Goal: Use online tool/utility: Utilize a website feature to perform a specific function

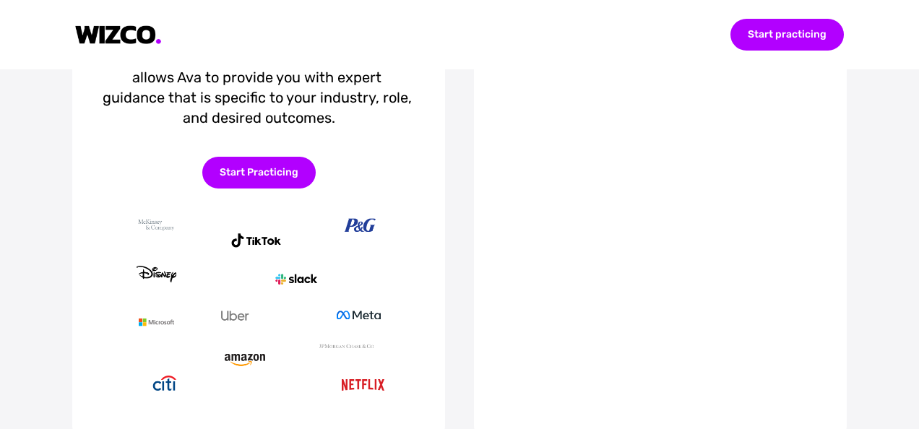
scroll to position [450, 0]
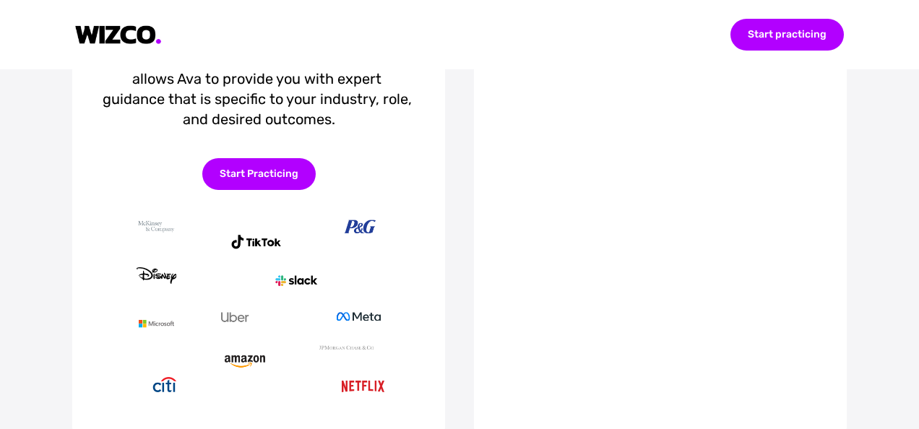
click at [280, 190] on div "Start Practicing" at bounding box center [258, 174] width 113 height 32
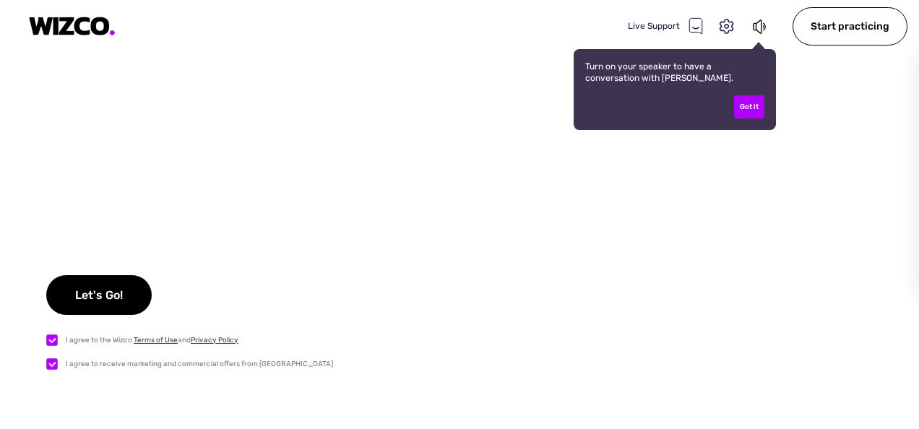
checkbox input "true"
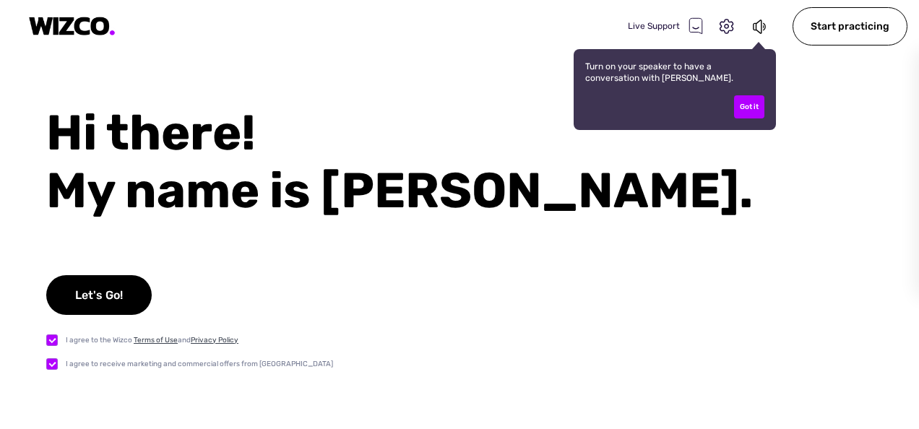
click at [747, 115] on div "Got it" at bounding box center [749, 106] width 30 height 23
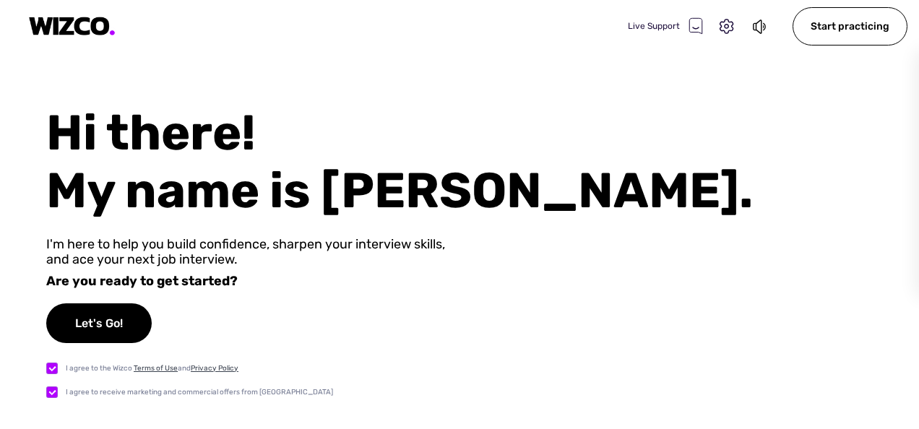
click at [137, 324] on div "Let's Go!" at bounding box center [98, 323] width 105 height 40
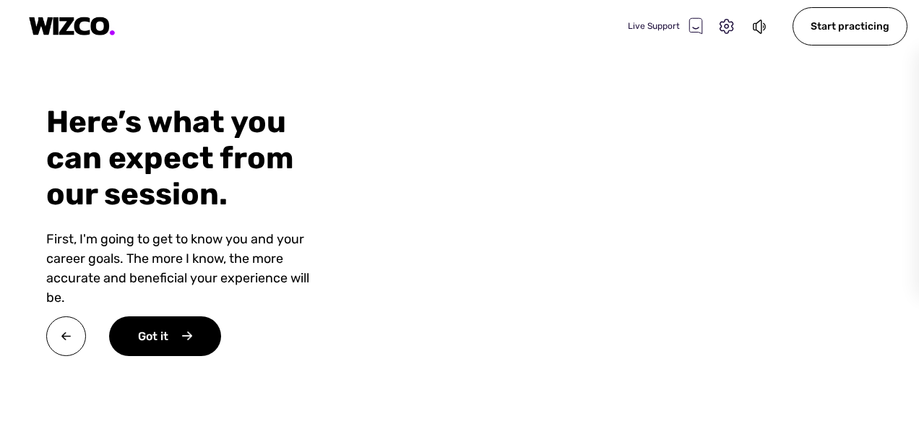
click at [199, 337] on div "Got it" at bounding box center [165, 336] width 112 height 40
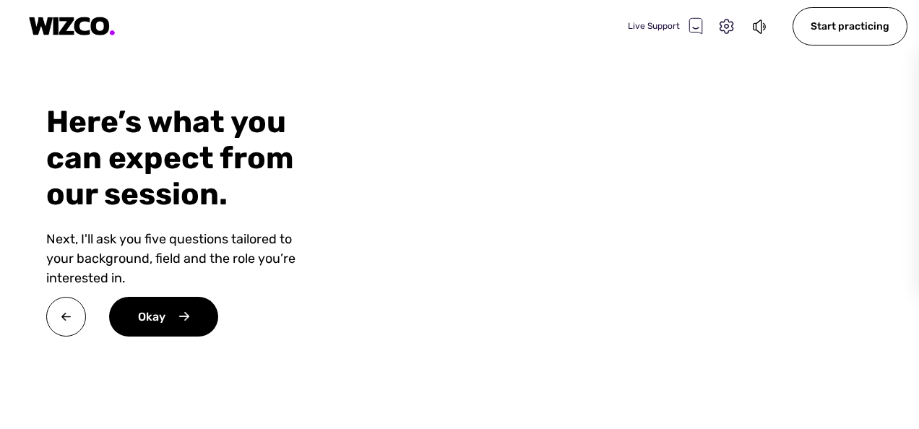
click at [191, 322] on div "Okay" at bounding box center [163, 317] width 109 height 40
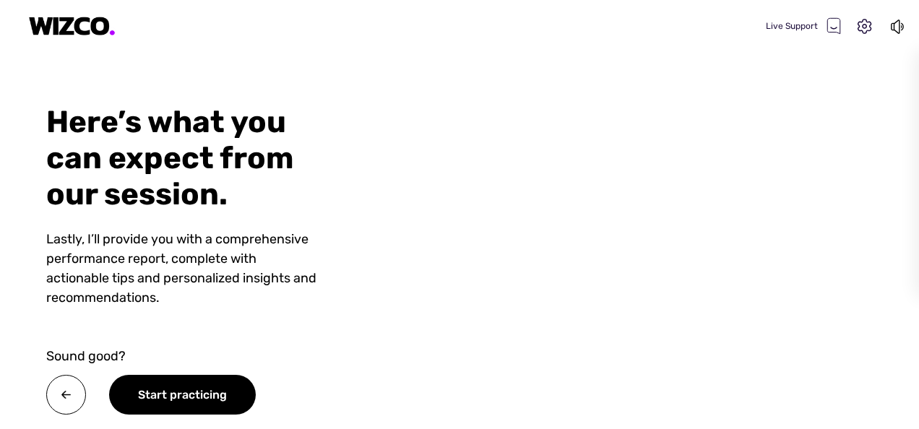
click at [215, 402] on div "Start practicing" at bounding box center [182, 395] width 147 height 40
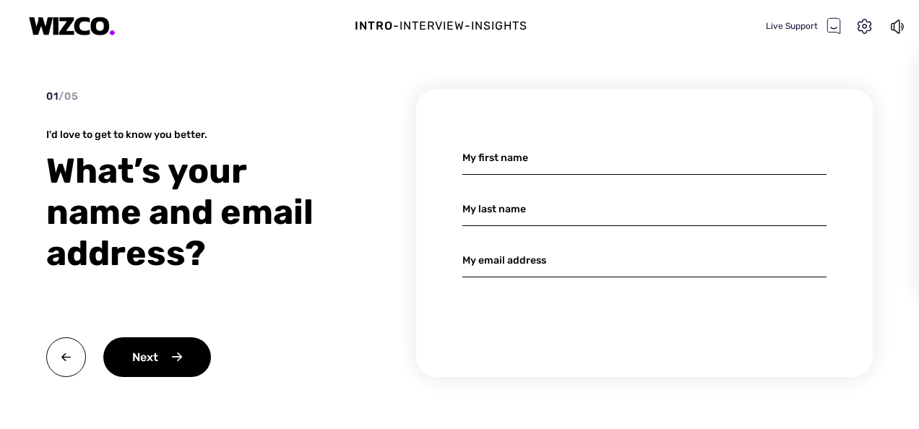
click at [597, 164] on input at bounding box center [644, 158] width 364 height 34
type input "[PERSON_NAME]"
type input "[EMAIL_ADDRESS][DOMAIN_NAME]"
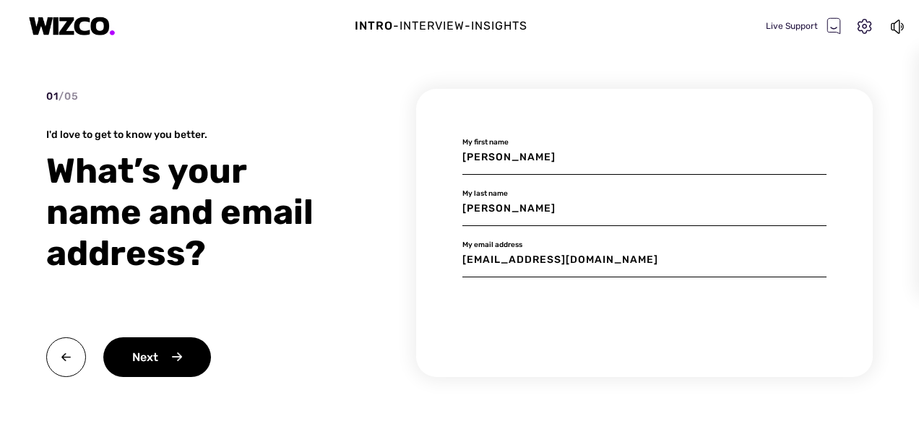
click at [188, 359] on div "Next" at bounding box center [157, 357] width 108 height 40
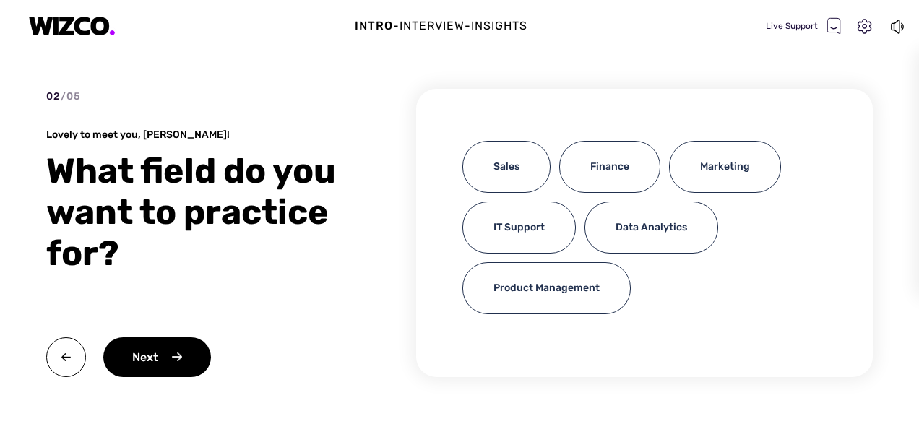
click at [605, 170] on div "Finance" at bounding box center [609, 167] width 101 height 52
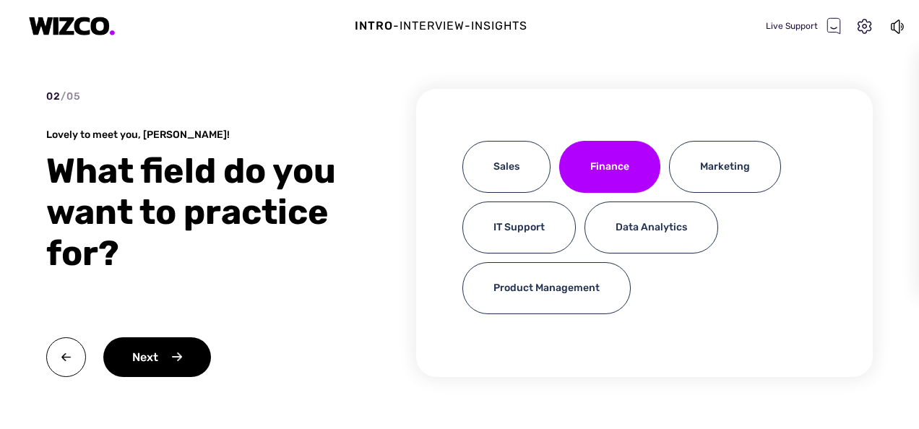
click at [202, 359] on div "Next" at bounding box center [157, 357] width 108 height 40
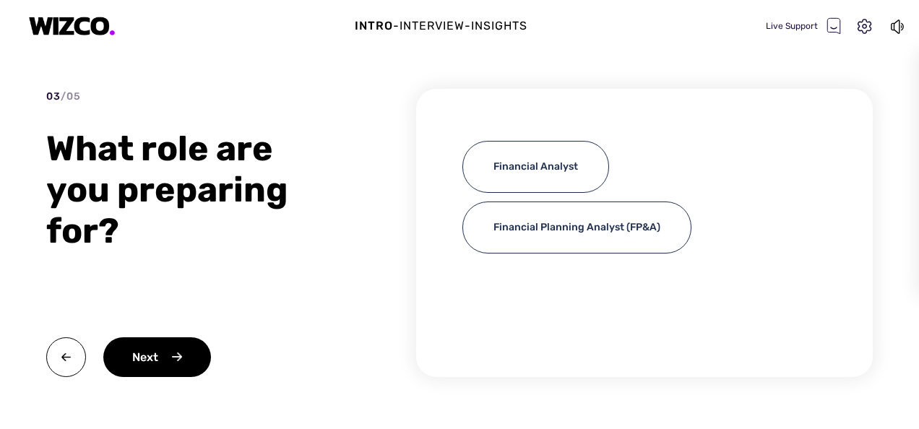
click at [226, 345] on div "Next" at bounding box center [197, 357] width 303 height 40
click at [576, 154] on div "Financial Analyst" at bounding box center [535, 167] width 147 height 52
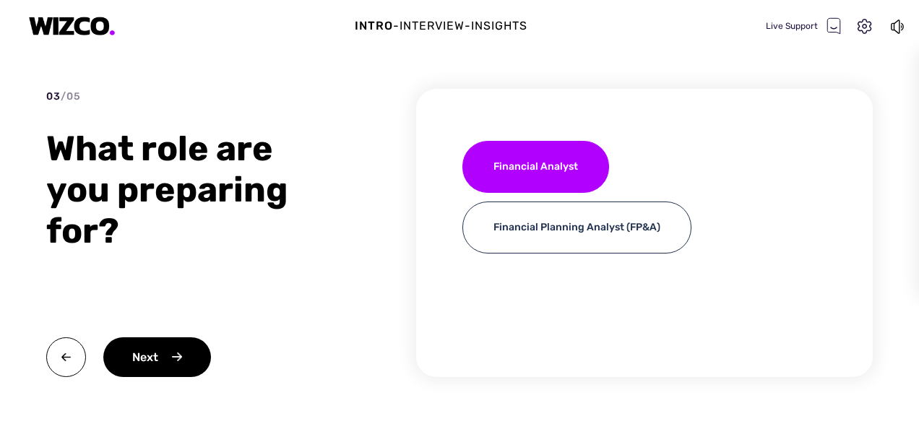
click at [191, 363] on div "Next" at bounding box center [157, 357] width 108 height 40
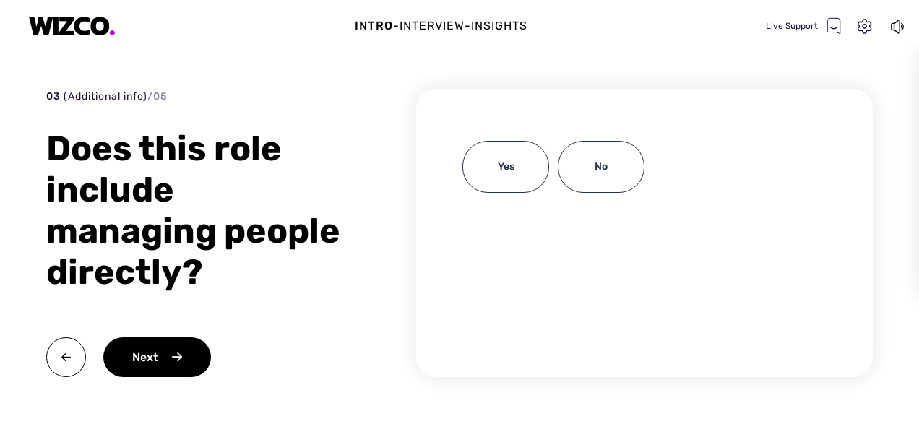
click at [622, 150] on div "No" at bounding box center [600, 167] width 87 height 52
click at [183, 340] on div "Next" at bounding box center [157, 357] width 108 height 40
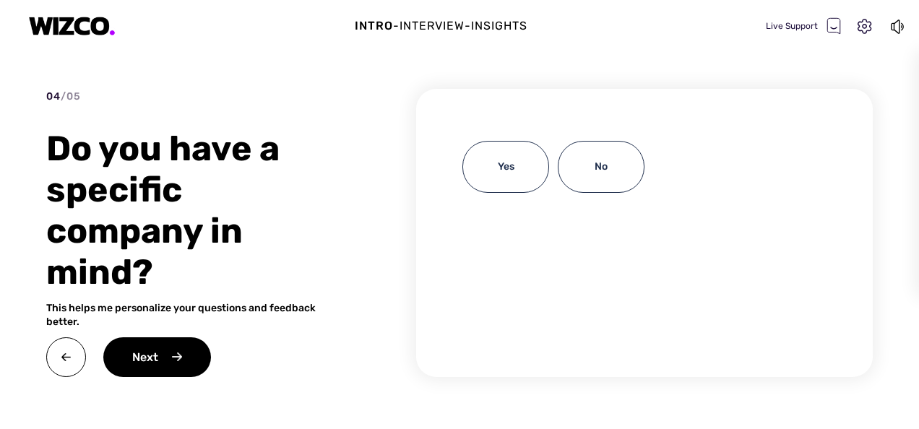
click at [521, 159] on div "Yes" at bounding box center [505, 167] width 87 height 52
click at [170, 363] on div "Next" at bounding box center [157, 357] width 108 height 40
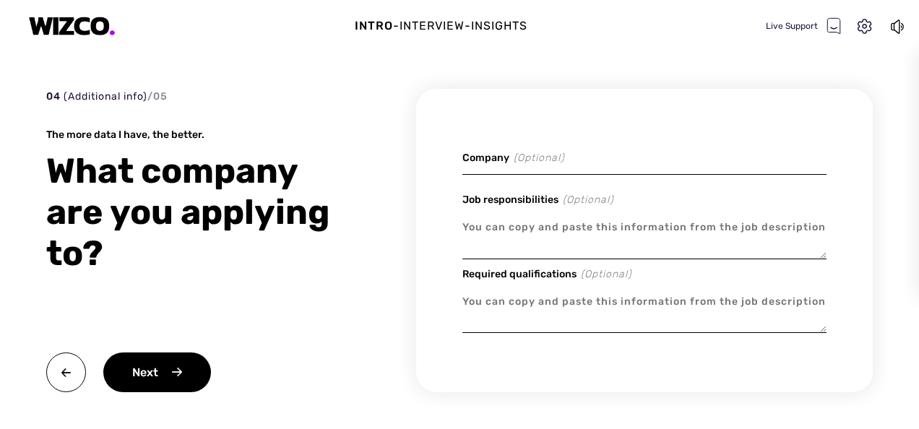
click at [541, 160] on input at bounding box center [644, 158] width 364 height 34
type textarea "x"
type input "B"
type textarea "x"
type input "Br"
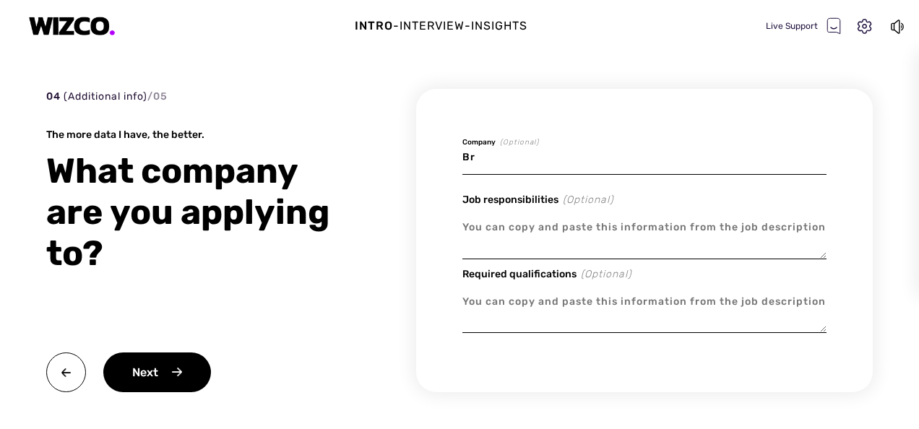
type textarea "x"
type input "Bre"
type textarea "x"
type input "Brew"
type textarea "x"
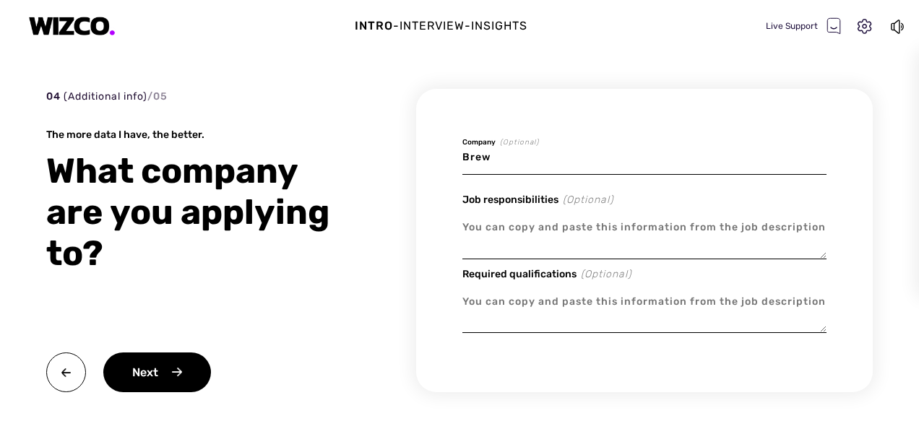
type input "[PERSON_NAME]"
type textarea "x"
type input "Brewin"
type textarea "x"
type input "Brewin"
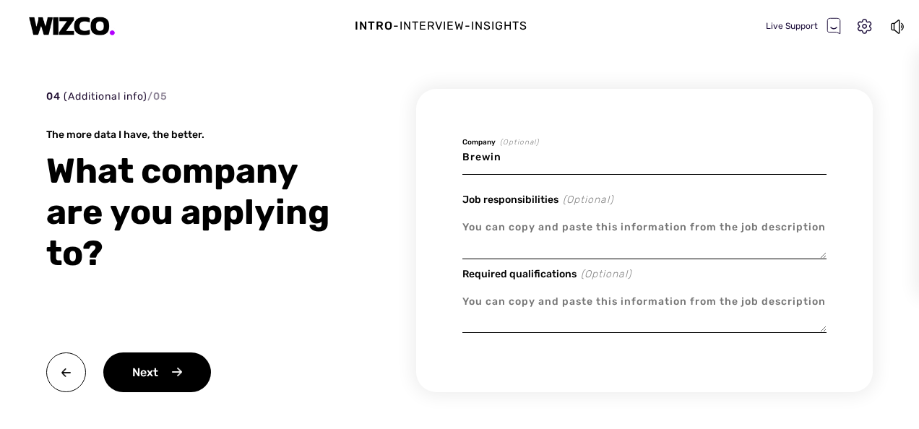
type textarea "x"
type input "Brewin D"
type textarea "x"
type input "Brewin Do"
type textarea "x"
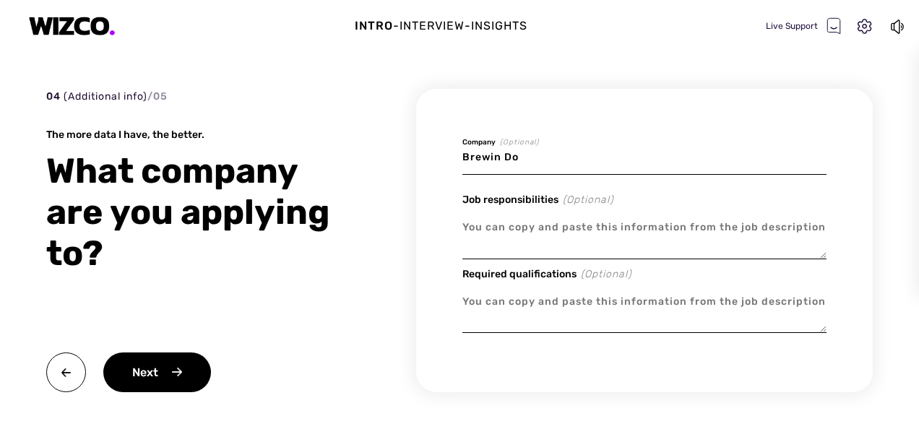
type input "Brewin Dol"
type textarea "x"
type input "Brewin Dolp"
type textarea "x"
type input "[PERSON_NAME]"
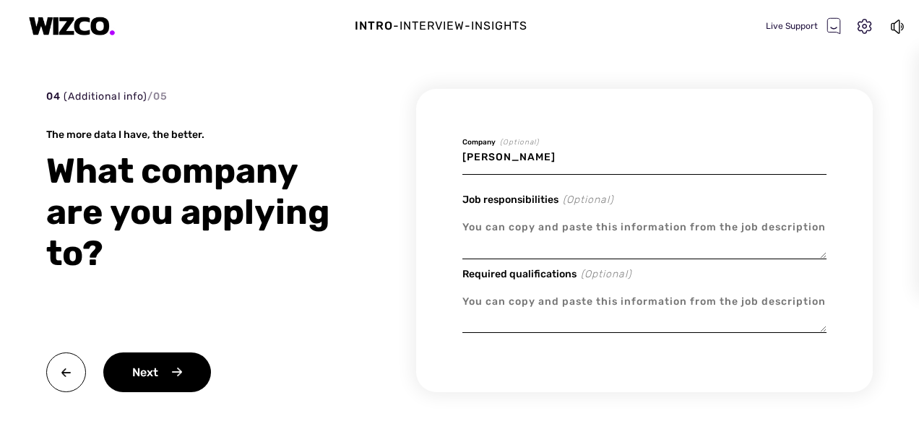
type textarea "x"
type input "Brewin Dolphi"
type textarea "x"
type input "Brewin Dolphin"
click at [557, 230] on textarea at bounding box center [644, 235] width 364 height 48
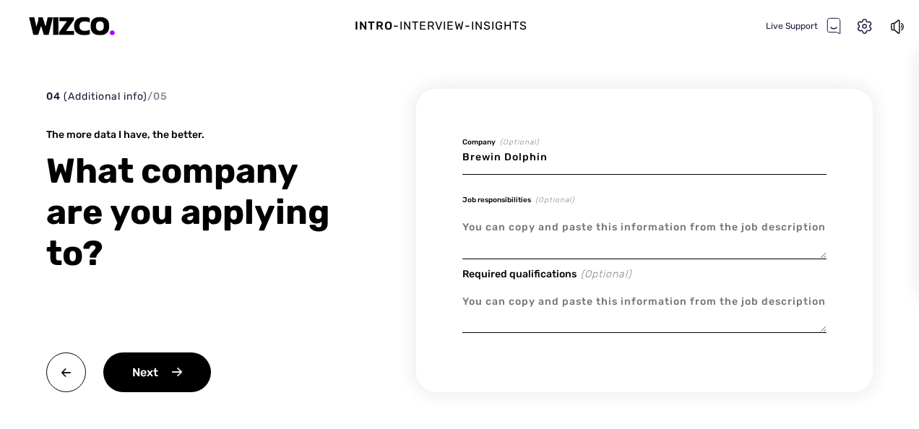
paste textarea "Communicate with Wealth Managers and their Associates, providing support with a…"
type textarea "x"
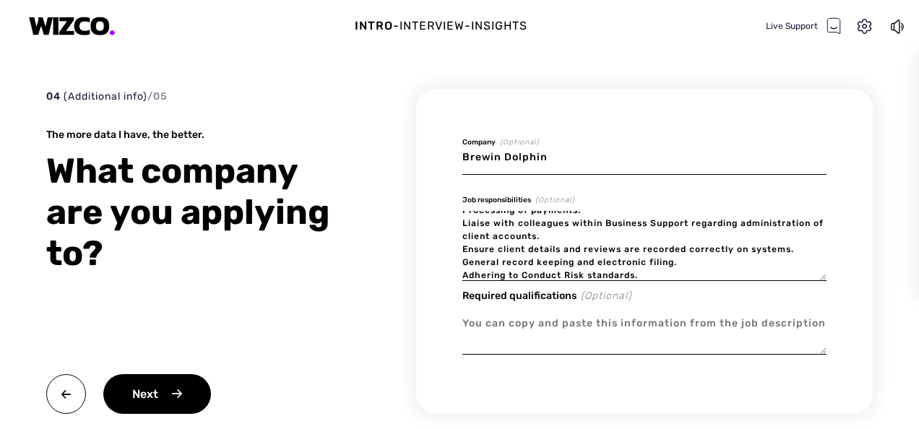
scroll to position [104, 0]
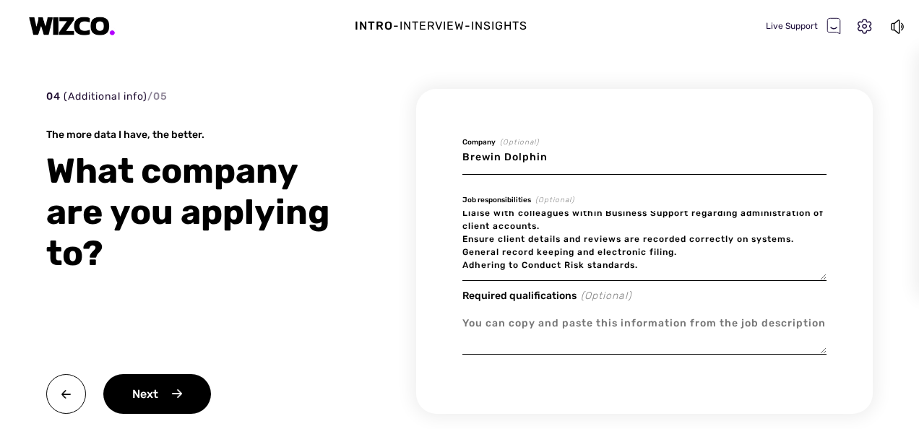
type textarea "Communicate with Wealth Managers and their Associates, providing support with a…"
click at [527, 322] on textarea at bounding box center [644, 331] width 364 height 48
type textarea "x"
type textarea "d"
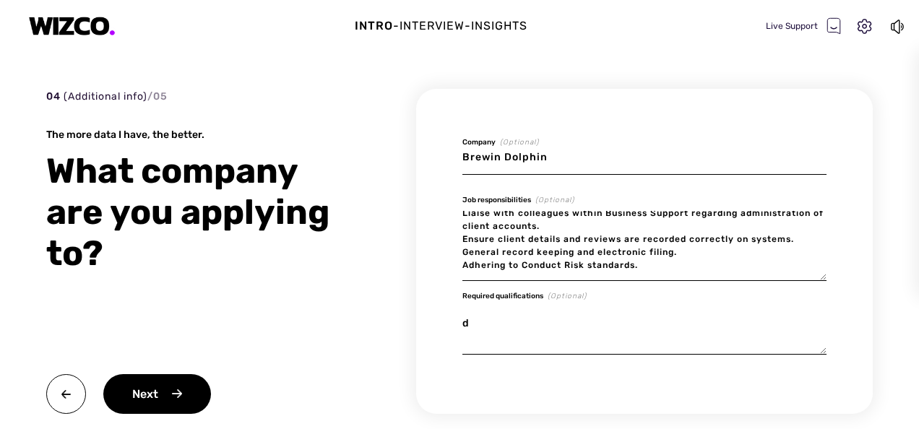
type textarea "x"
type textarea "de"
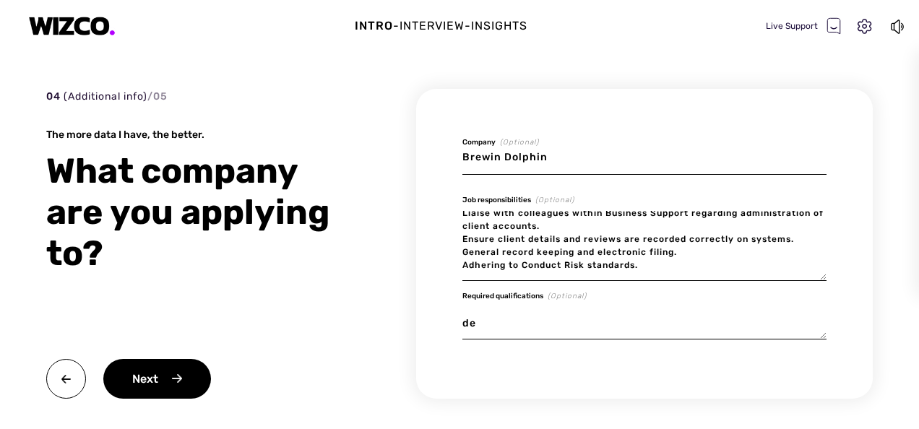
type textarea "x"
type textarea "deg"
type textarea "x"
type textarea "degr"
type textarea "x"
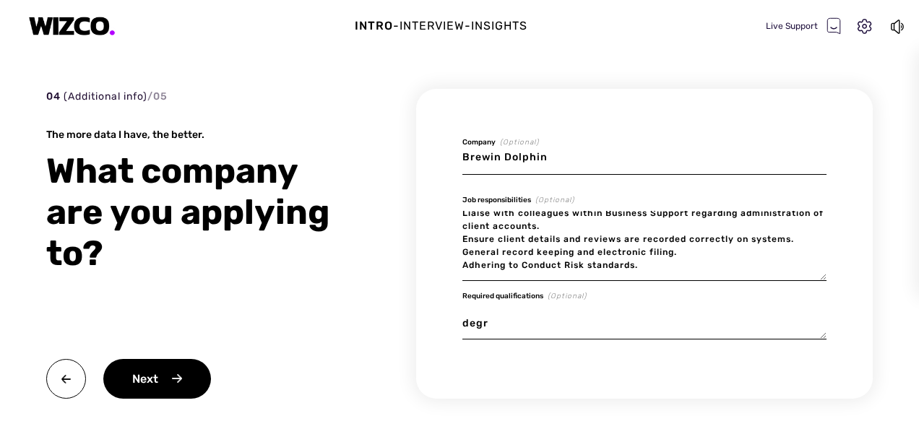
type textarea "degre"
type textarea "x"
type textarea "degree"
click at [183, 373] on div "Next" at bounding box center [157, 379] width 108 height 40
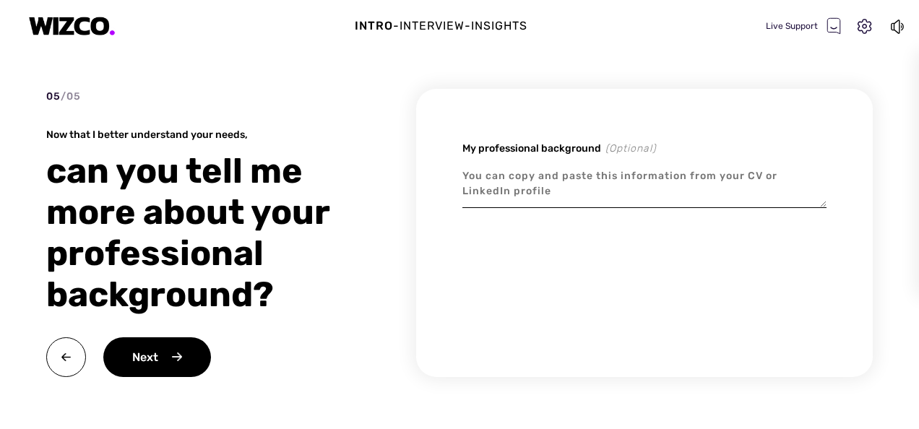
click at [510, 191] on textarea at bounding box center [644, 184] width 364 height 48
paste textarea "LOREMIPSUMDO SITAMET C adip-elitsed doe temporinc utlaboreet dol mag aliqua en …"
type textarea "x"
type textarea "LOREMIPSUMDO SITAMET C adip-elitsed doe temporinc utlaboreet dol mag aliqua en …"
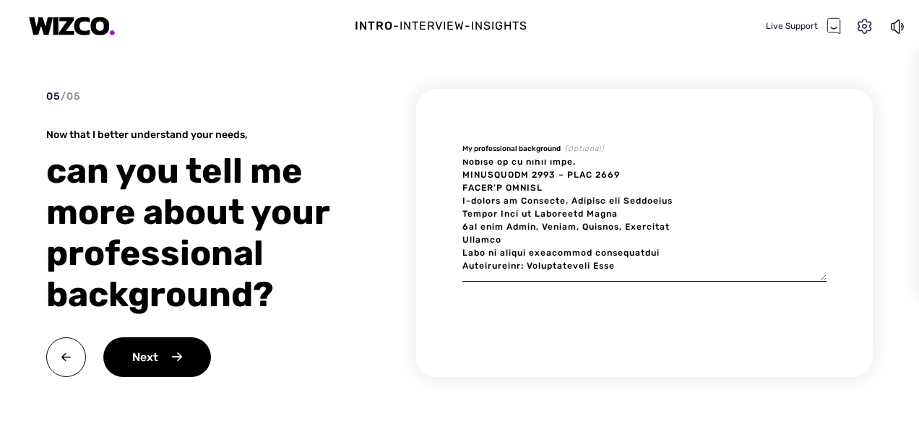
scroll to position [1313, 0]
click at [630, 246] on textarea at bounding box center [644, 221] width 364 height 122
type textarea "x"
type textarea "LOREMIPSUMDO SITAMET C adip-elitsed doe temporinc utlaboreet dol mag aliqua en …"
type textarea "x"
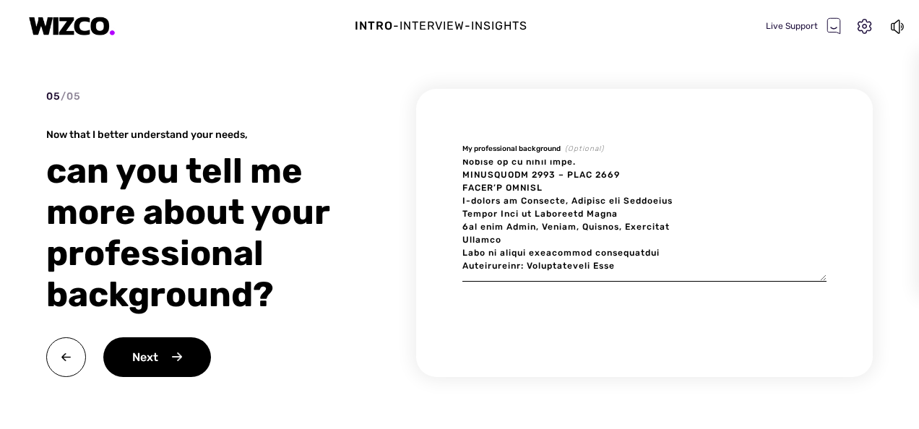
type textarea "LOREMIPSUMDO SITAMET C adip-elitsed doe temporinc utlaboreet dol mag aliqua en …"
type textarea "x"
type textarea "LOREMIPSUMDO SITAMET C adip-elitsed doe temporinc utlaboreet dol mag aliqua en …"
type textarea "x"
type textarea "LOREMIPSUMDO SITAMET C adip-elitsed doe temporinc utlaboreet dol mag aliqua en …"
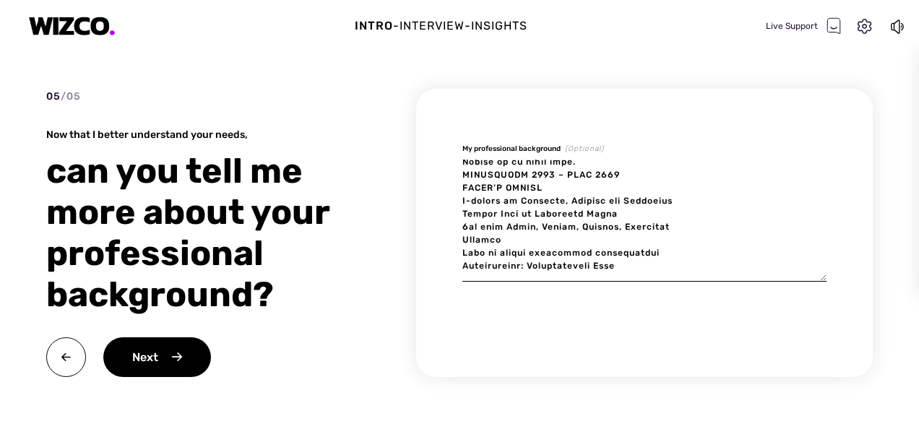
type textarea "x"
type textarea "LOREMIPSUMDO SITAMET C adip-elitsed doe temporinc utlaboreet dol mag aliqua en …"
type textarea "x"
type textarea "LOREMIPSUMDO SITAMET C adip-elitsed doe temporinc utlaboreet dol mag aliqua en …"
type textarea "x"
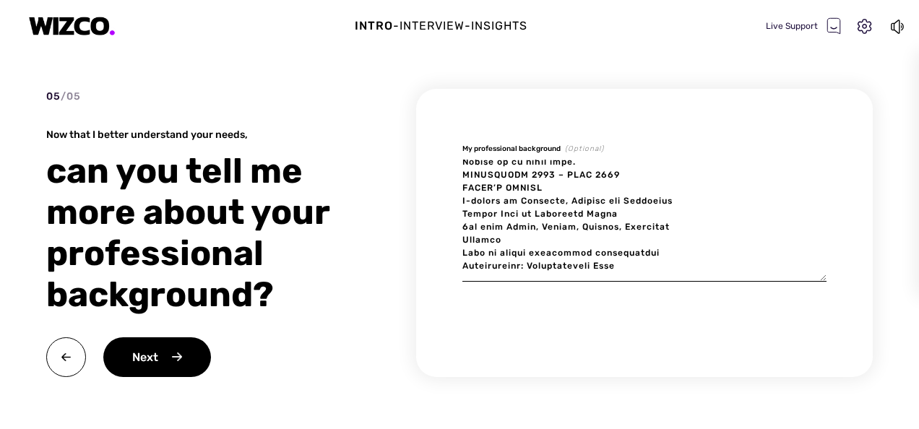
type textarea "LOREMIPSUMDO SITAMET C adip-elitsed doe temporinc utlaboreet dol mag aliqua en …"
type textarea "x"
type textarea "LOREMIPSUMDO SITAMET C adip-elitsed doe temporinc utlaboreet dol mag aliqua en …"
type textarea "x"
type textarea "LOREMIPSUMDO SITAMET C adip-elitsed doe temporinc utlaboreet dol mag aliqua en …"
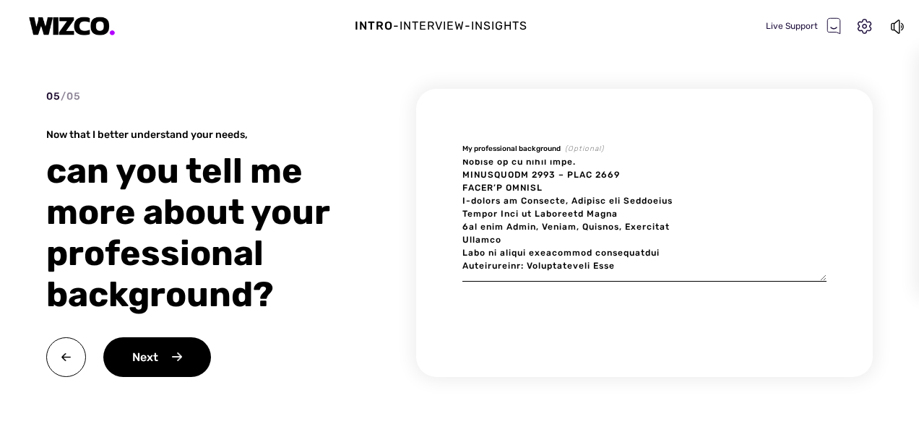
type textarea "x"
type textarea "LOREMIPSUMDO SITAMET C adip-elitsed doe temporinc utlaboreet dol mag aliqua en …"
type textarea "x"
type textarea "LOREMIPSUMDO SITAMET C adip-elitsed doe temporinc utlaboreet dol mag aliqua en …"
type textarea "x"
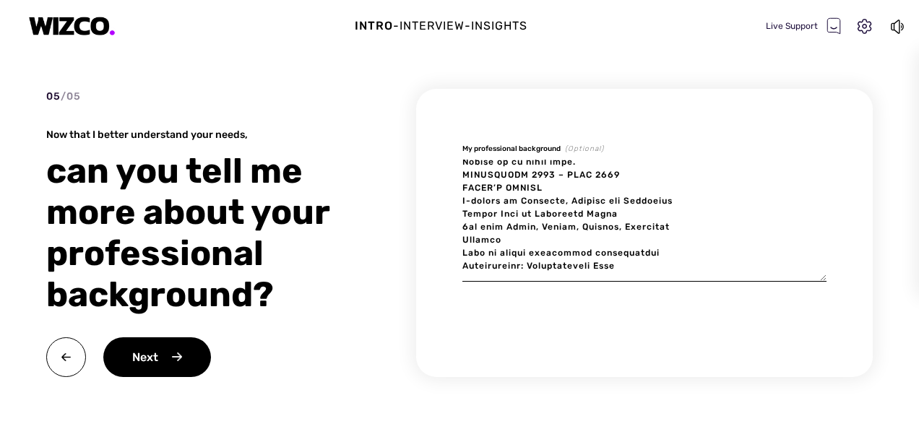
type textarea "LOREMIPSUMDO SITAMET C adip-elitsed doe temporinc utlaboreet dol mag aliqua en …"
type textarea "x"
type textarea "LOREMIPSUMDO SITAMET C adip-elitsed doe temporinc utlaboreet dol mag aliqua en …"
type textarea "x"
type textarea "LOREMIPSUMDO SITAMET C adip-elitsed doe temporinc utlaboreet dol mag aliqua en …"
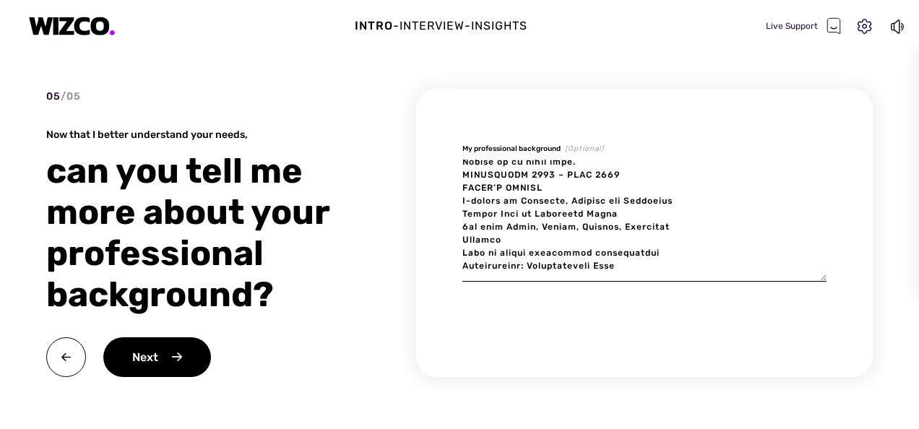
type textarea "x"
type textarea "LOREMIPSUMDO SITAMET C adip-elitsed doe temporinc utlaboreet dol mag aliqua en …"
type textarea "x"
type textarea "LOREMIPSUMDO SITAMET C adip-elitsed doe temporinc utlaboreet dol mag aliqua en …"
type textarea "x"
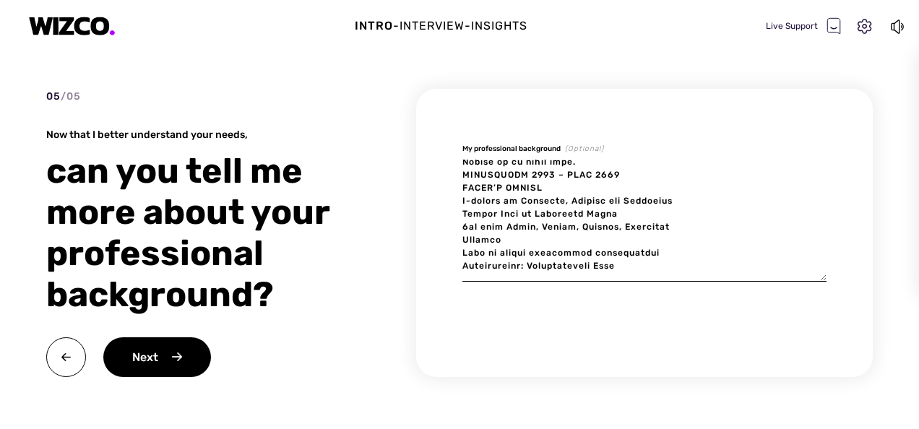
type textarea "LOREMIPSUMDO SITAMET C adip-elitsed doe temporinc utlaboreet dol mag aliqua en …"
type textarea "x"
type textarea "LOREMIPSUMDO SITAMET C adip-elitsed doe temporinc utlaboreet dol mag aliqua en …"
type textarea "x"
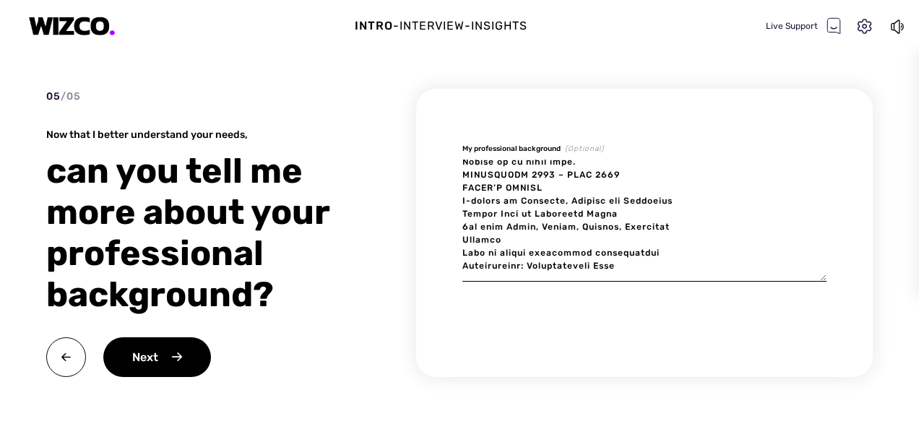
click at [145, 347] on div "Next" at bounding box center [157, 357] width 108 height 40
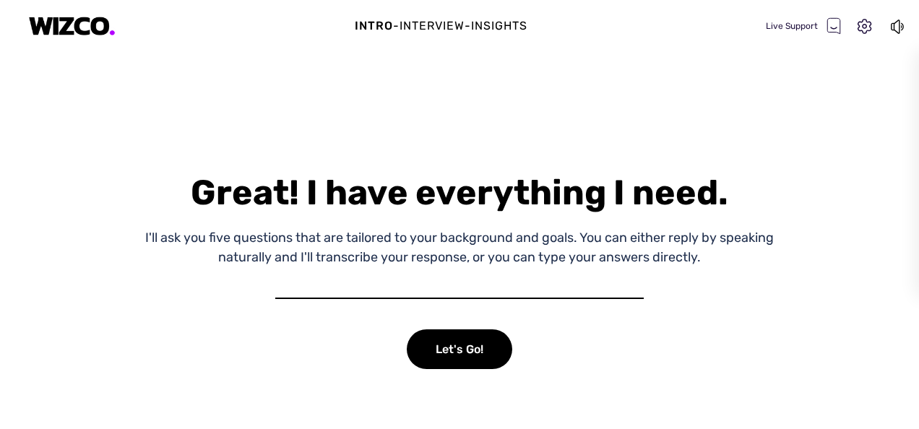
click at [461, 357] on div "Let's Go!" at bounding box center [459, 349] width 105 height 40
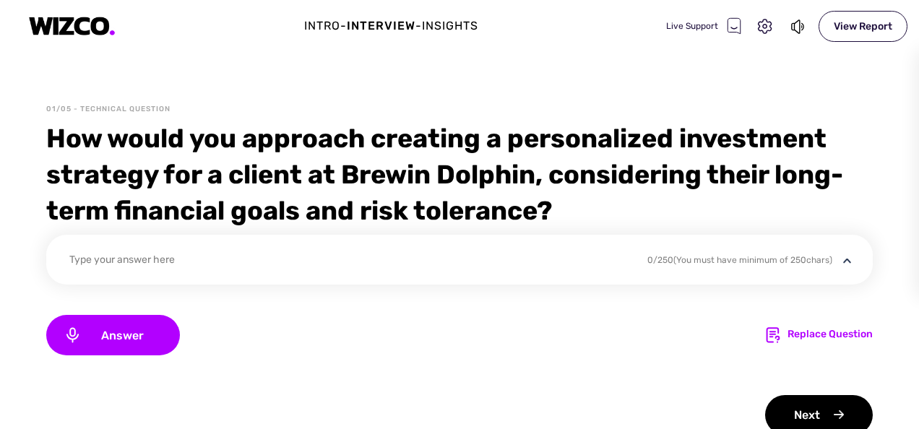
click at [815, 341] on div "Replace Question" at bounding box center [829, 334] width 85 height 17
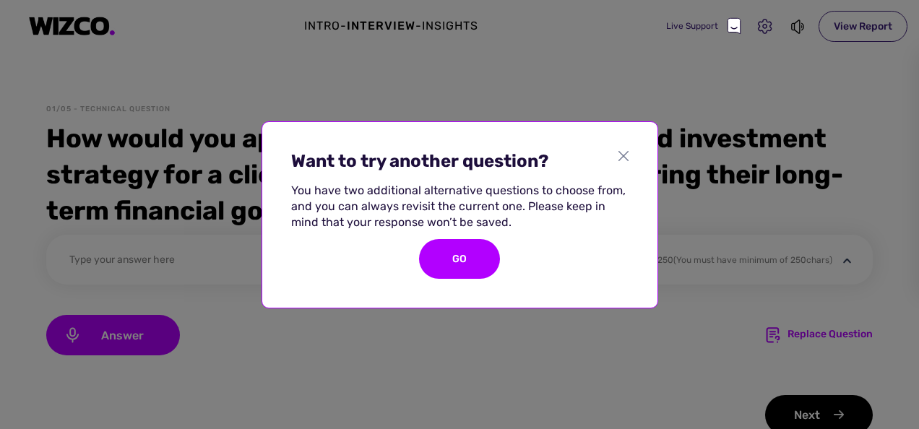
click at [464, 253] on div "GO" at bounding box center [459, 259] width 81 height 40
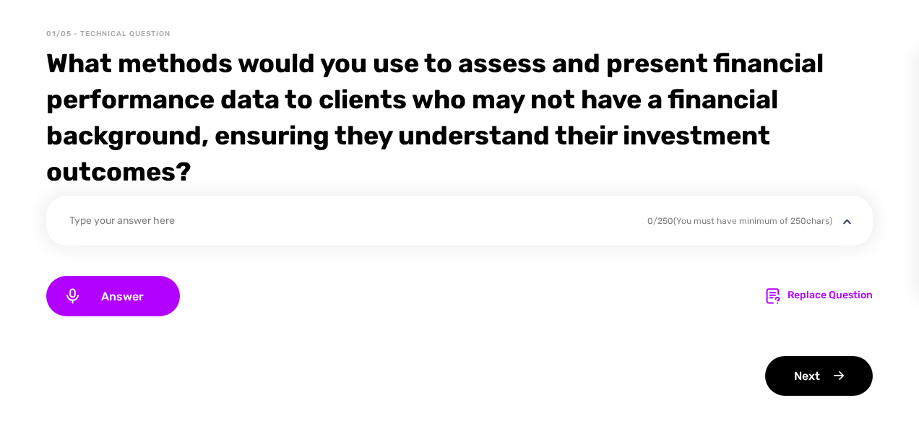
scroll to position [94, 0]
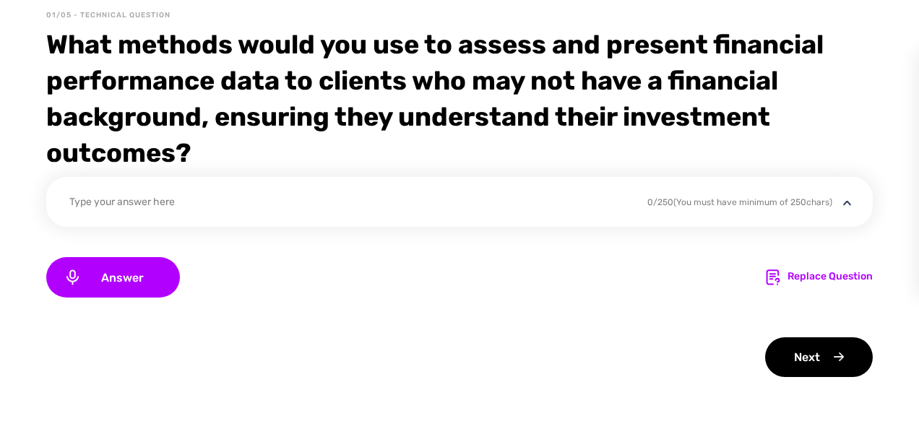
click at [778, 370] on div "Next" at bounding box center [819, 357] width 108 height 40
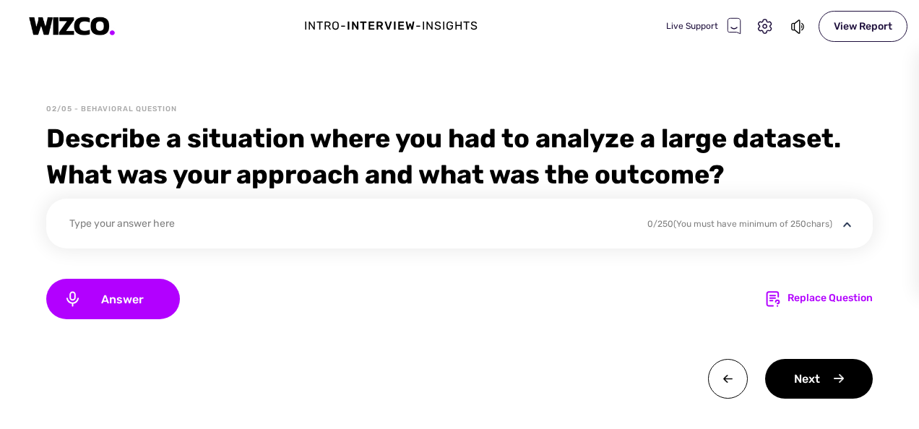
click at [778, 370] on div "Next" at bounding box center [819, 379] width 108 height 40
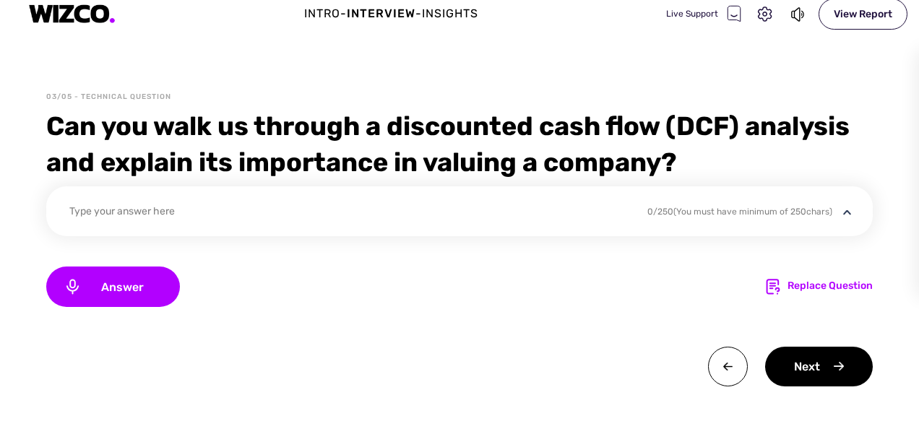
scroll to position [12, 0]
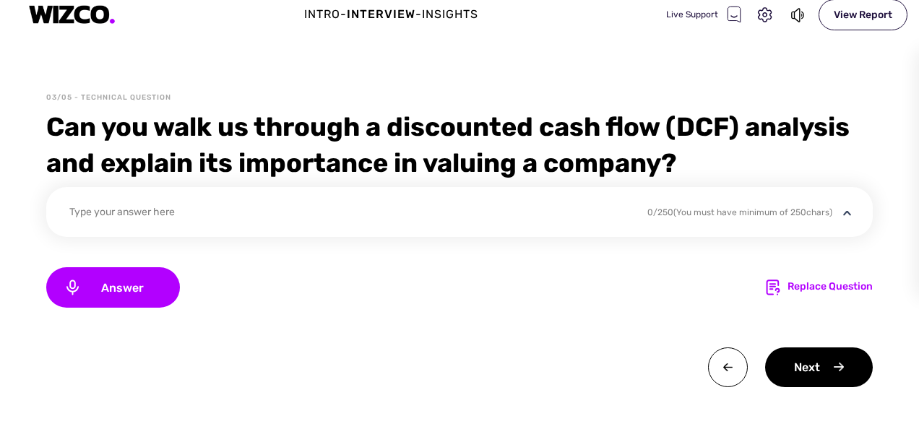
click at [778, 370] on div "Next" at bounding box center [819, 367] width 108 height 40
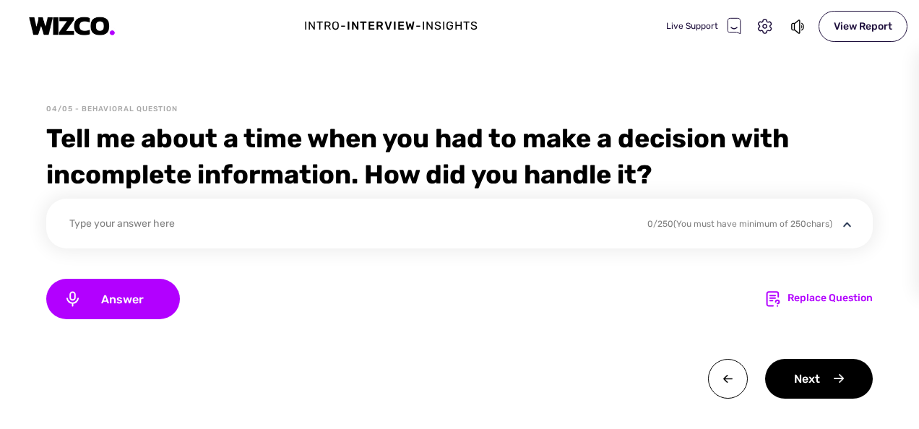
click at [778, 370] on div "Next" at bounding box center [819, 379] width 108 height 40
